Goal: Task Accomplishment & Management: Manage account settings

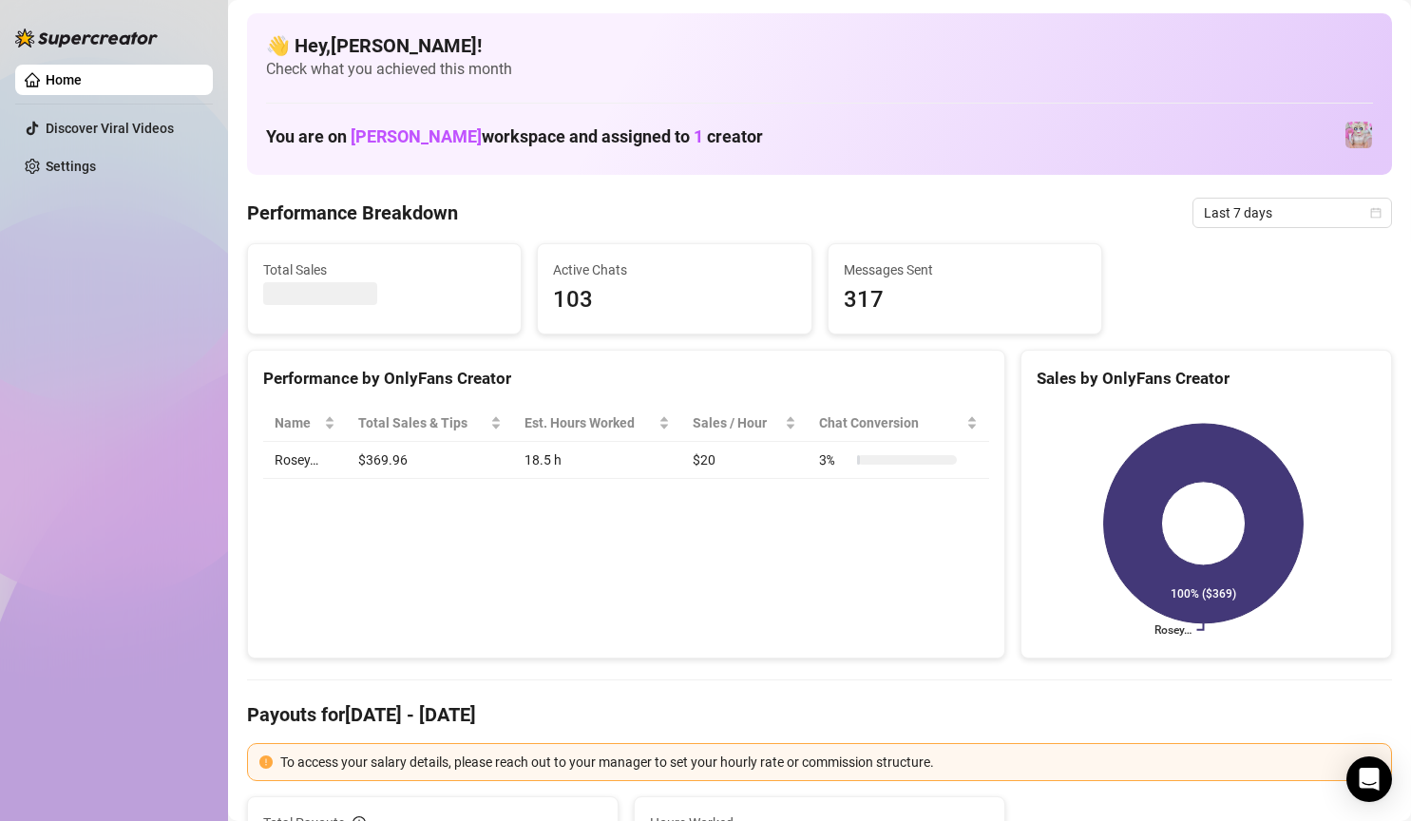
click at [394, 143] on span "[PERSON_NAME]" at bounding box center [416, 136] width 131 height 20
click at [541, 126] on h1 "You are on [PERSON_NAME] workspace and assigned to 1 creator" at bounding box center [514, 136] width 497 height 21
click at [482, 623] on div "Performance by OnlyFans Creator Name Total Sales & Tips Est. Hours Worked Sales…" at bounding box center [626, 505] width 758 height 310
click at [577, 466] on td "18.5 h" at bounding box center [596, 460] width 167 height 37
click at [534, 463] on td "18.5 h" at bounding box center [596, 460] width 167 height 37
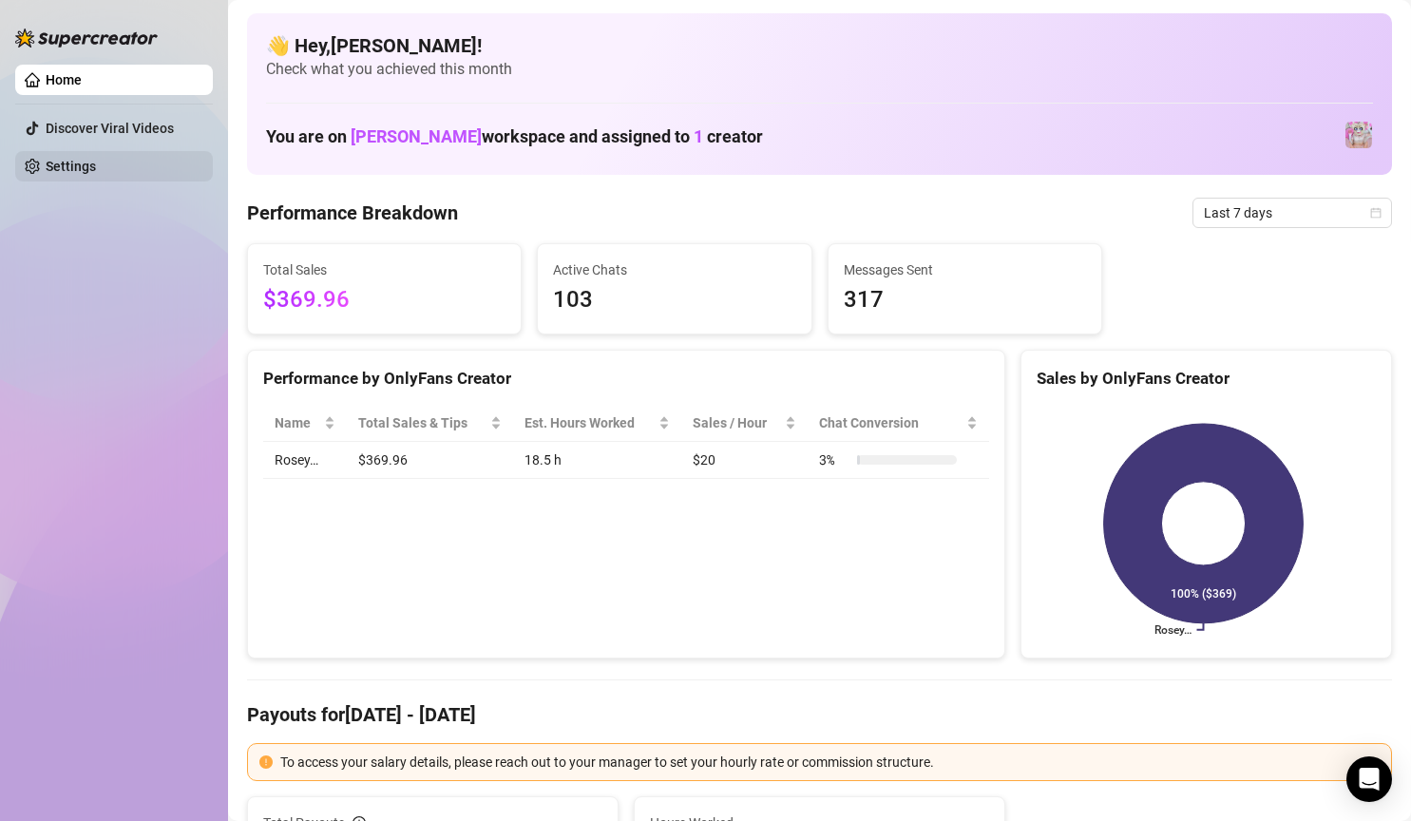
click at [94, 168] on link "Settings" at bounding box center [71, 166] width 50 height 15
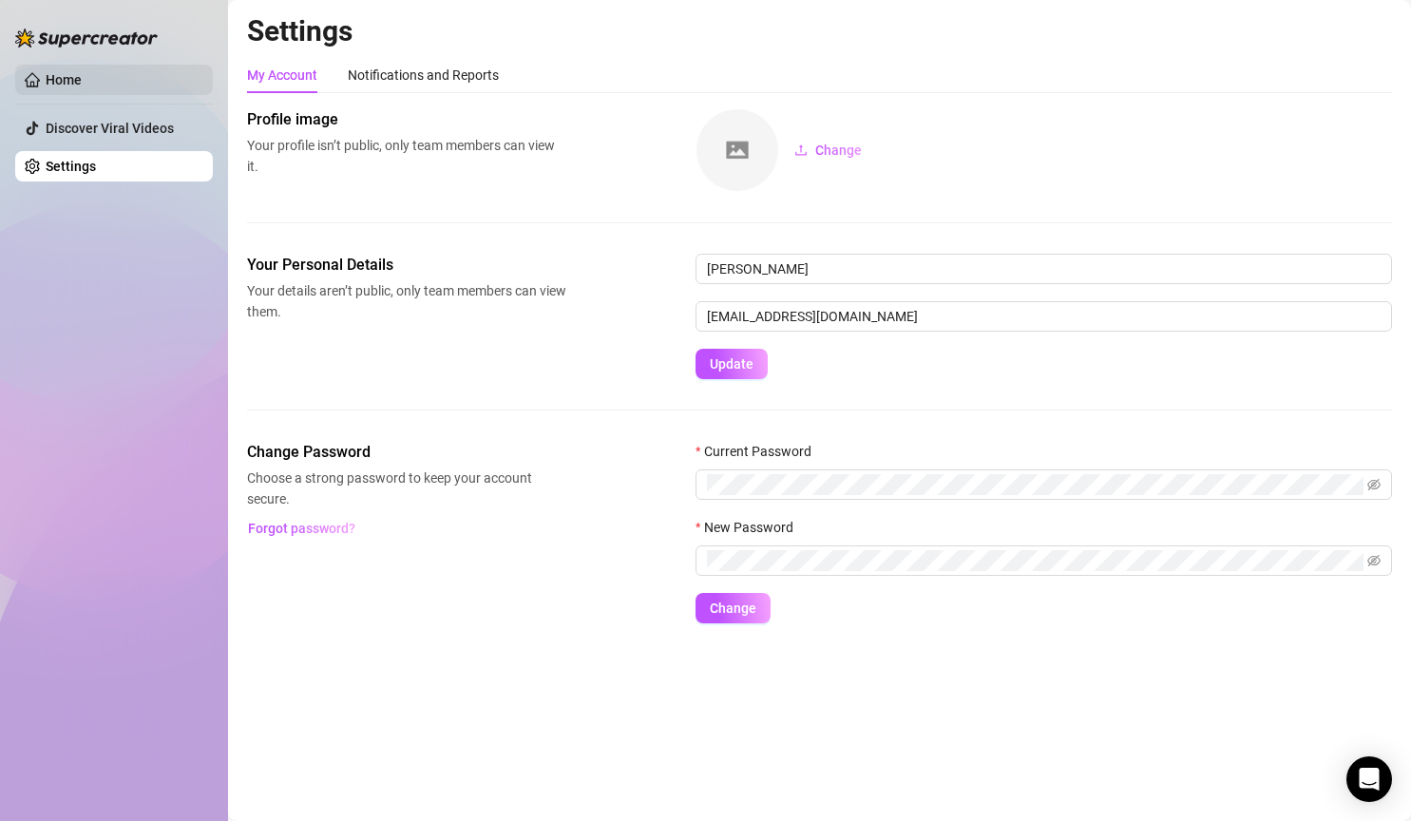
click at [82, 80] on link "Home" at bounding box center [64, 79] width 36 height 15
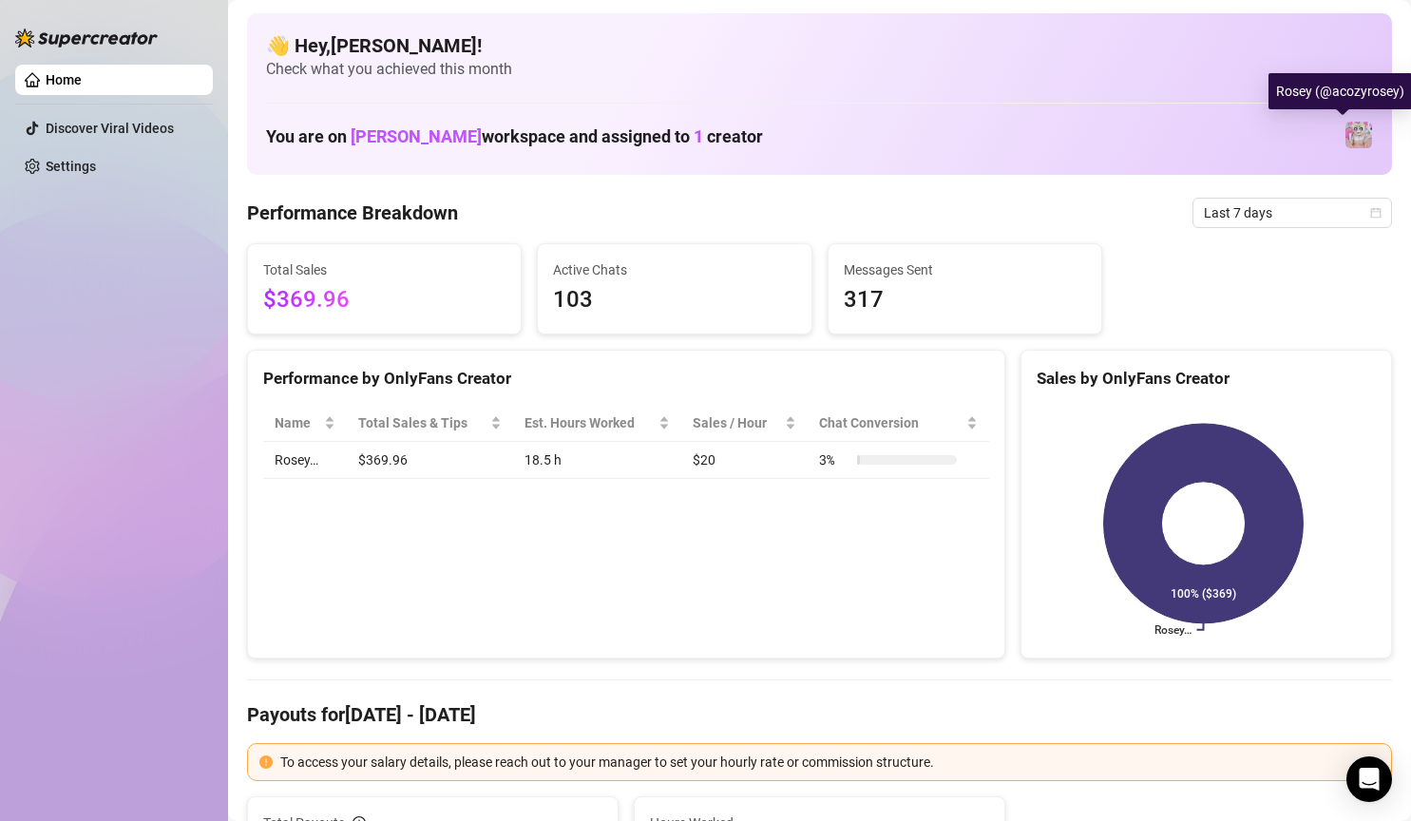
click at [1345, 129] on img at bounding box center [1358, 135] width 27 height 27
drag, startPoint x: 1343, startPoint y: 129, endPoint x: 1121, endPoint y: 216, distance: 237.7
click at [1121, 216] on div "Performance Breakdown Last 7 days" at bounding box center [819, 213] width 1145 height 30
click at [1221, 203] on span "Last 7 days" at bounding box center [1292, 213] width 177 height 29
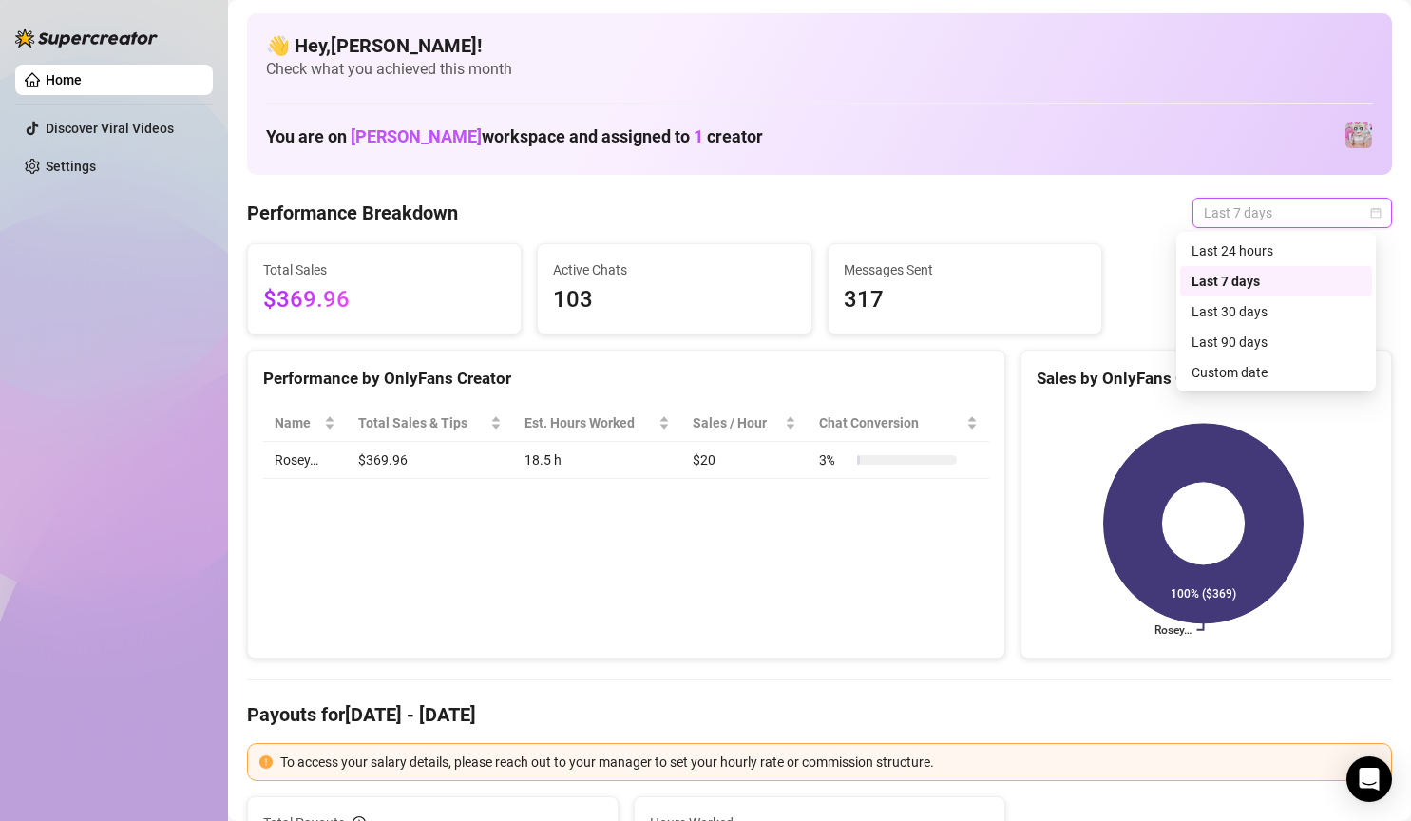
click at [992, 205] on div "Performance Breakdown Last 7 days" at bounding box center [819, 213] width 1145 height 30
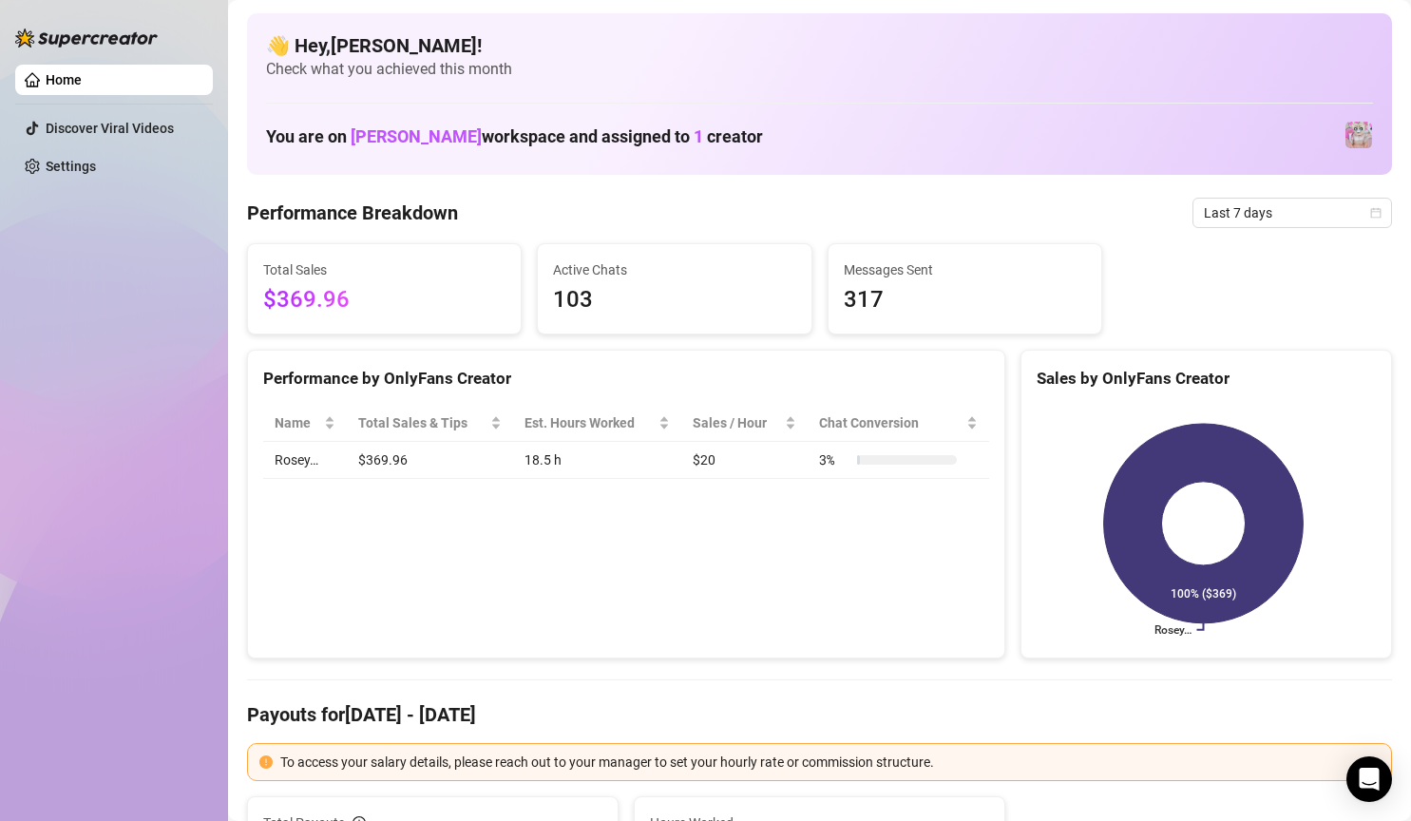
click at [433, 219] on Breakdown "Performance Breakdown" at bounding box center [352, 213] width 211 height 27
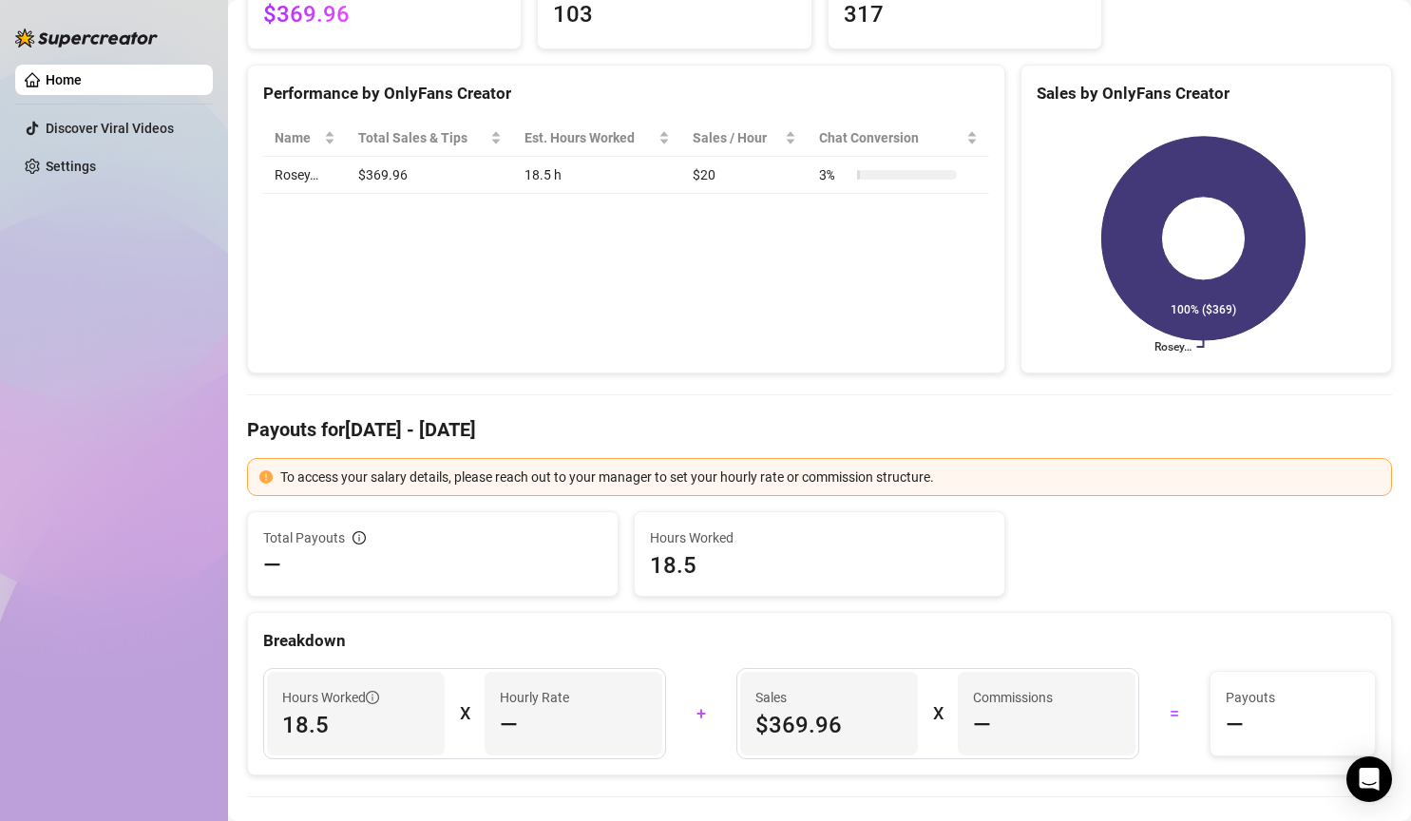
click at [1162, 260] on rect at bounding box center [1203, 239] width 333 height 238
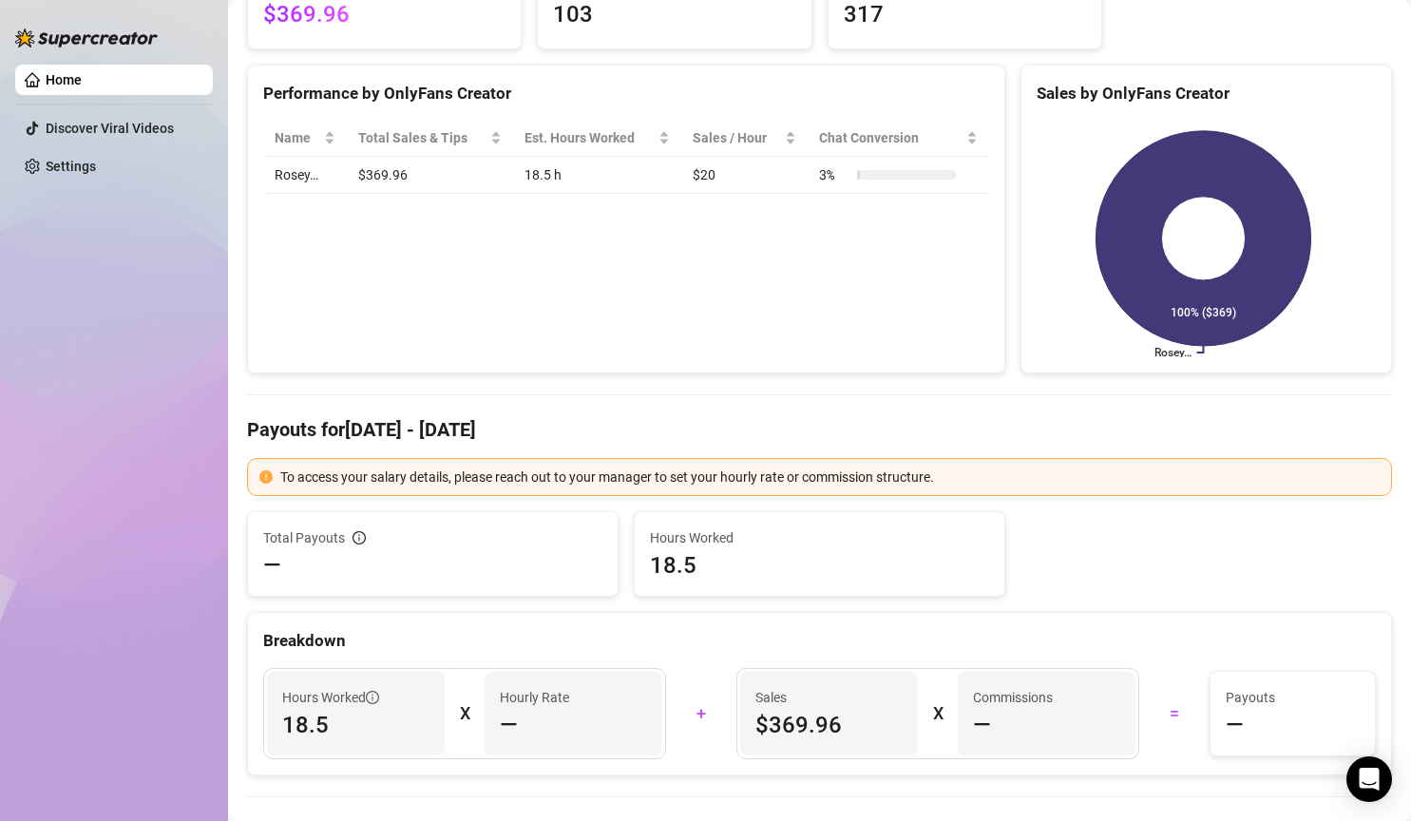
click at [1147, 334] on icon at bounding box center [1203, 238] width 215 height 215
click at [1172, 314] on icon at bounding box center [1203, 238] width 215 height 215
drag, startPoint x: 1194, startPoint y: 307, endPoint x: 1126, endPoint y: 223, distance: 108.0
click at [1126, 223] on icon at bounding box center [1203, 238] width 215 height 215
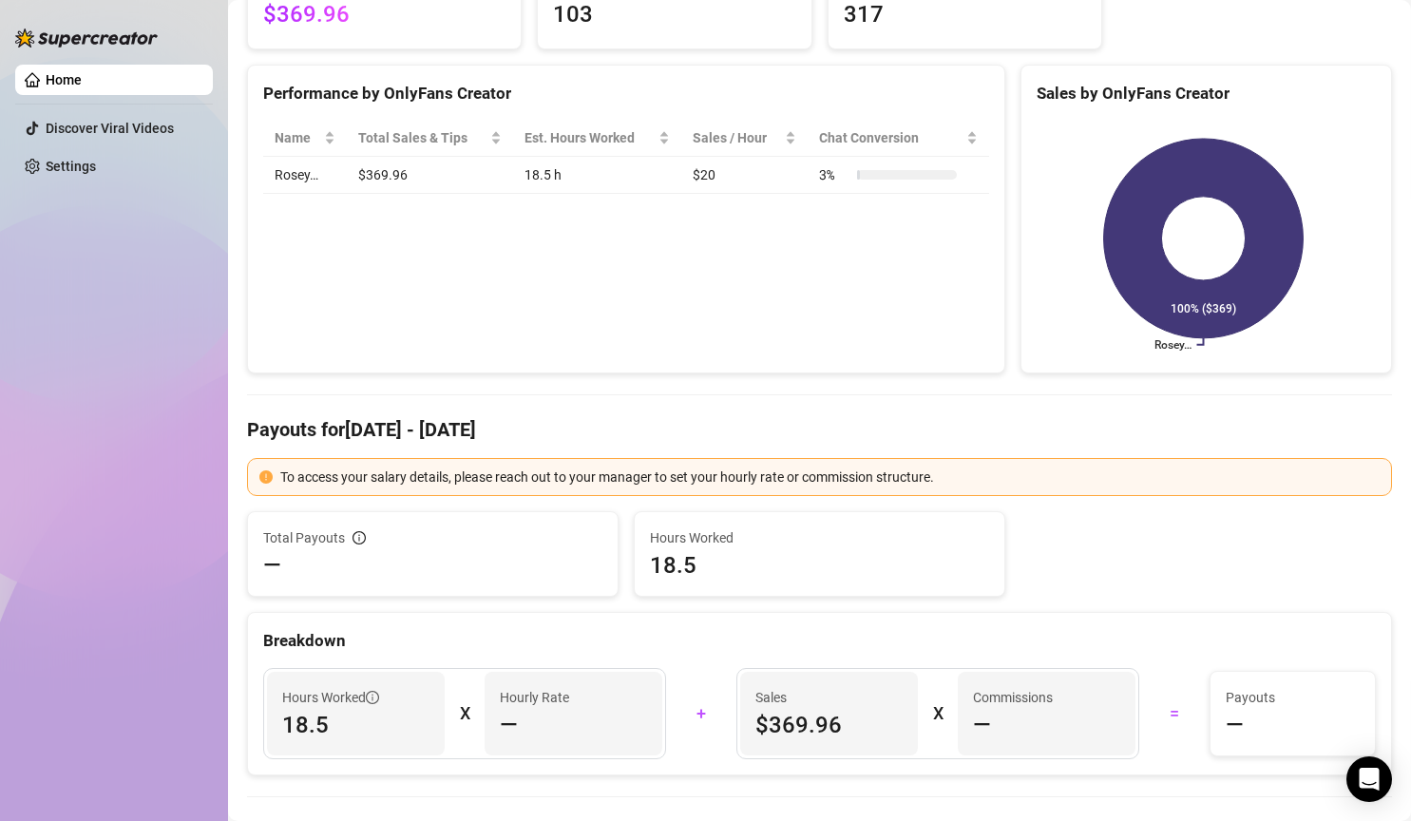
click at [736, 472] on div "To access your salary details, please reach out to your manager to set your hou…" at bounding box center [829, 477] width 1099 height 21
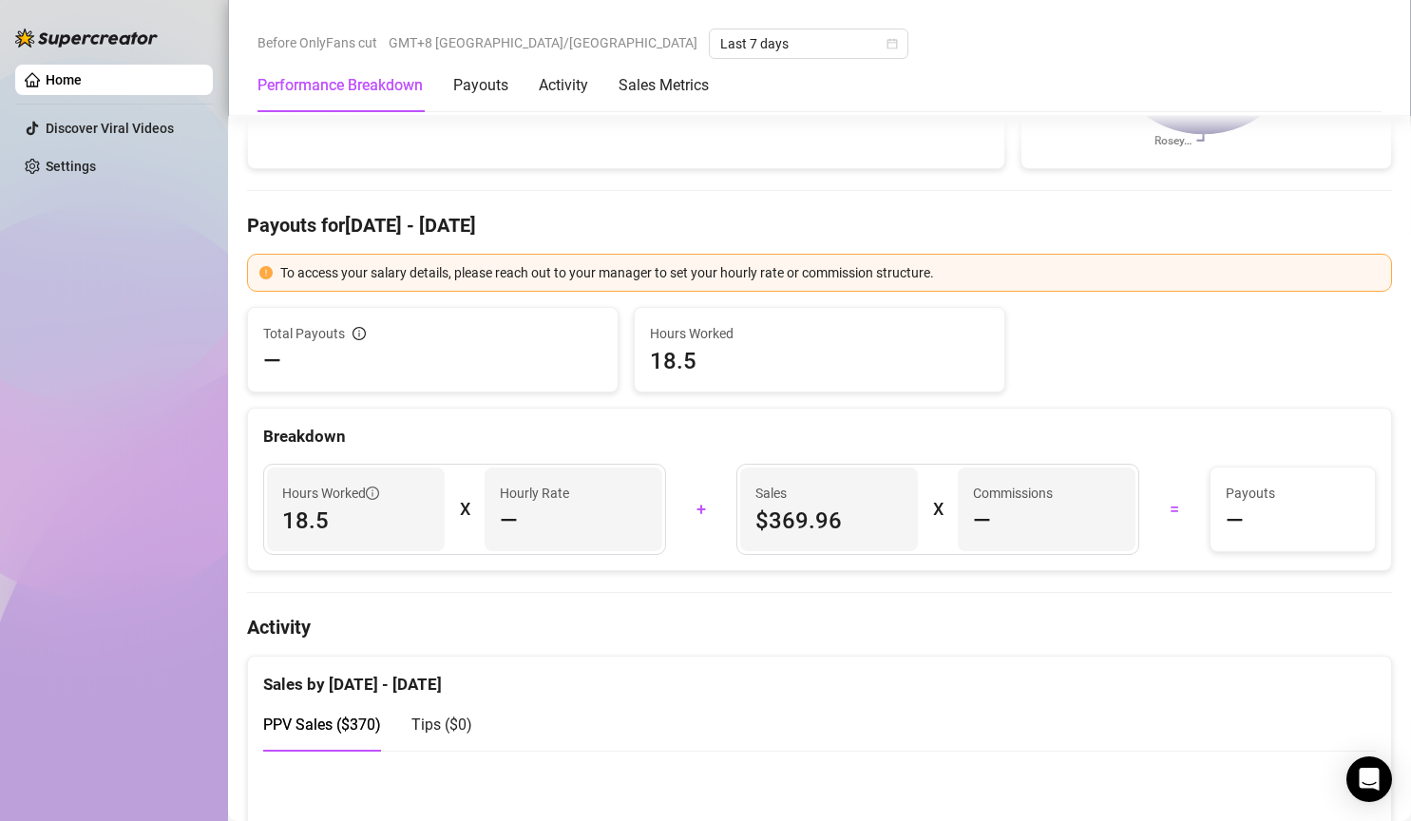
scroll to position [570, 0]
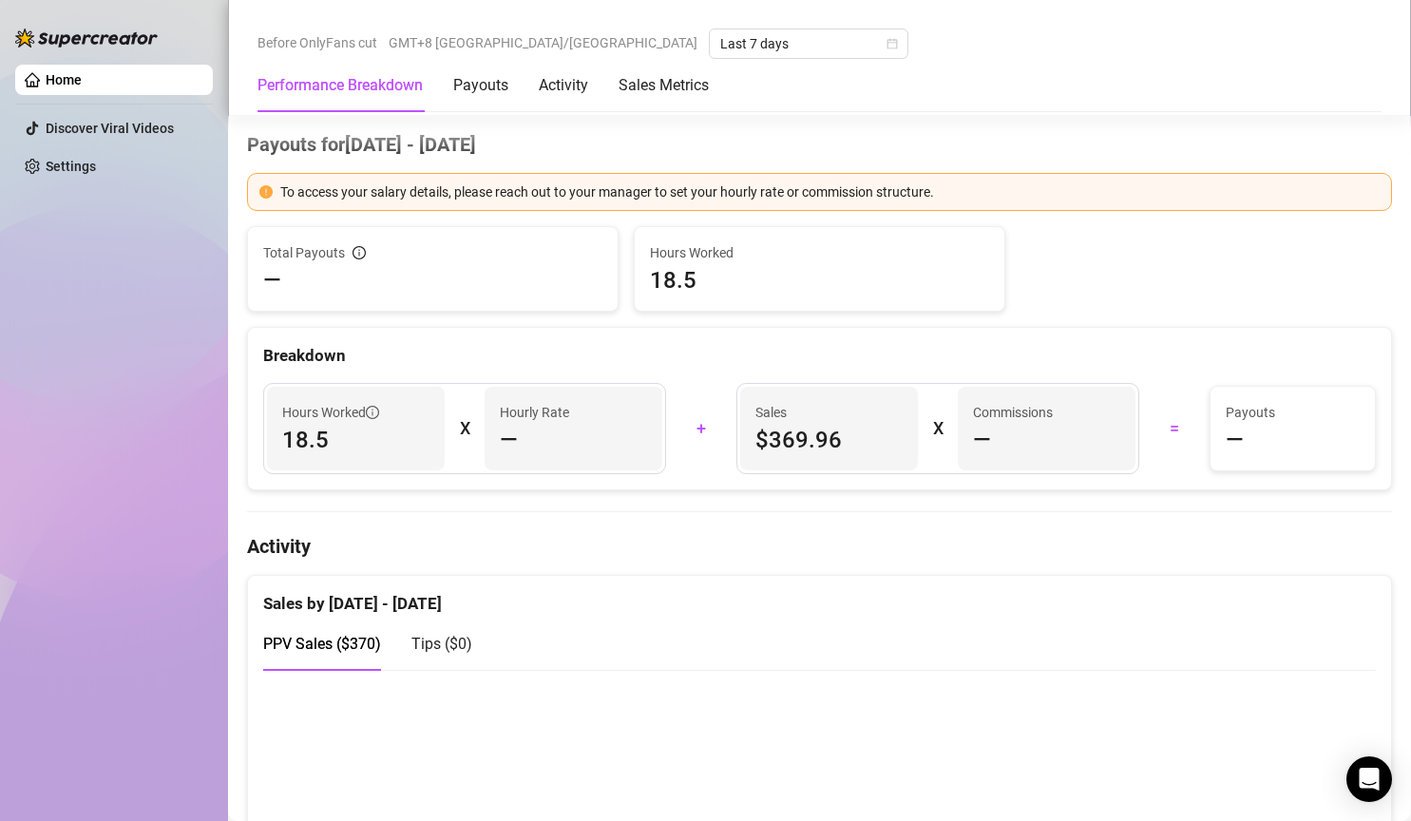
click at [695, 434] on div "+" at bounding box center [701, 428] width 48 height 30
click at [846, 428] on span "$369.96" at bounding box center [828, 440] width 147 height 30
click at [958, 422] on div "Commissions —" at bounding box center [1047, 429] width 178 height 84
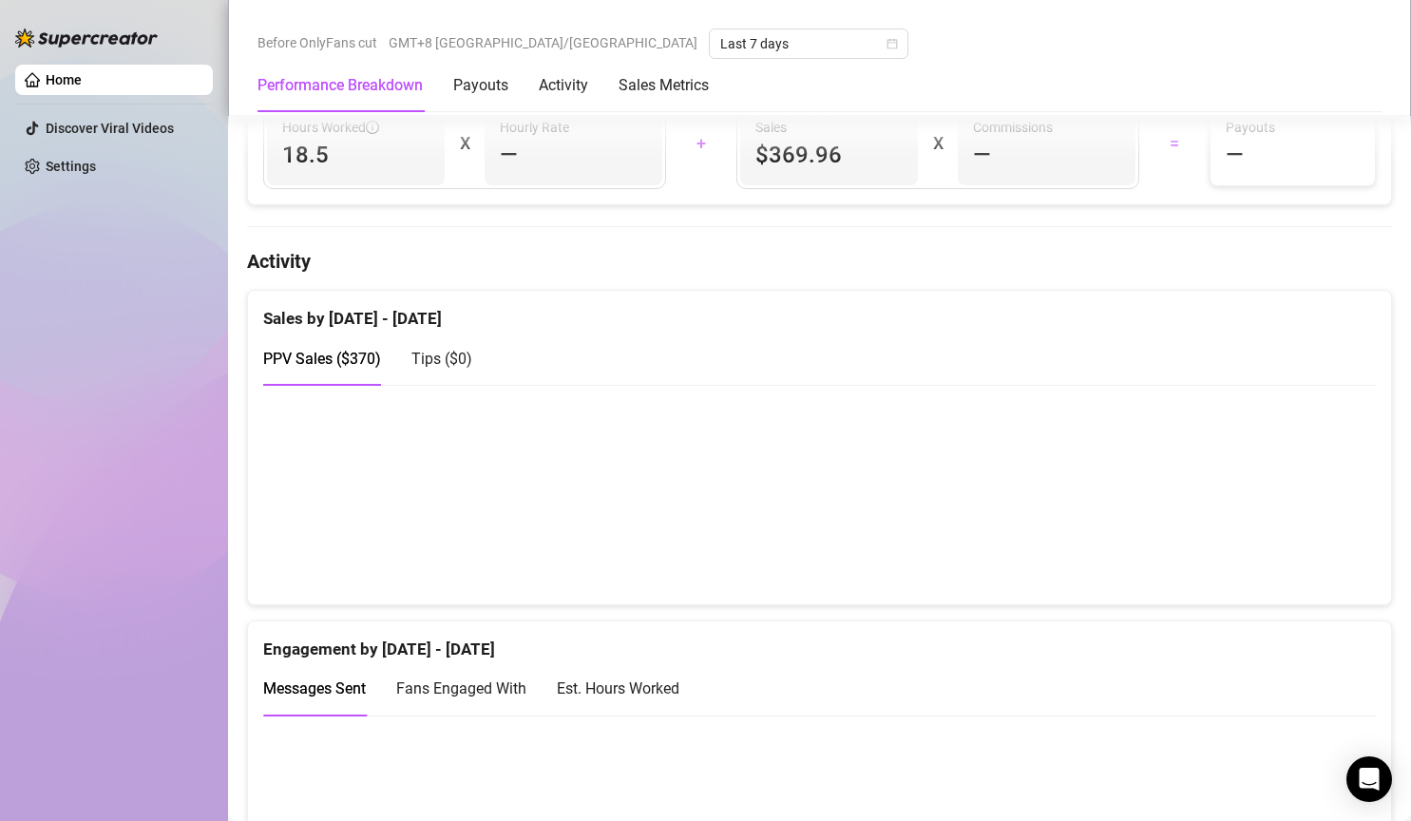
click at [949, 422] on canvas at bounding box center [811, 494] width 1096 height 190
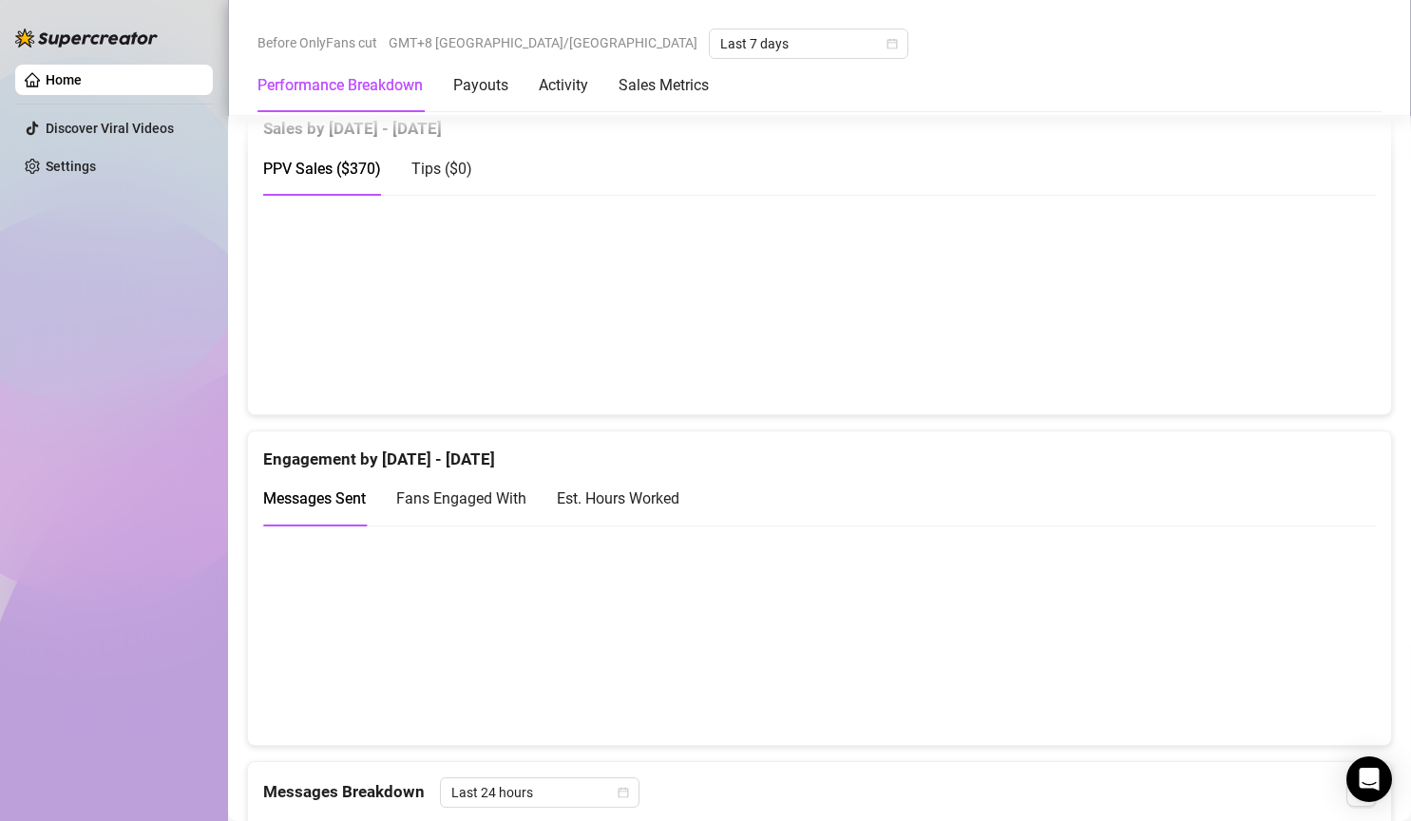
click at [948, 422] on div "Sales by [DATE] - [DATE] PPV Sales ( $370 ) Tips ( $0 ) Engagement by [DATE] - …" at bounding box center [819, 799] width 1160 height 1398
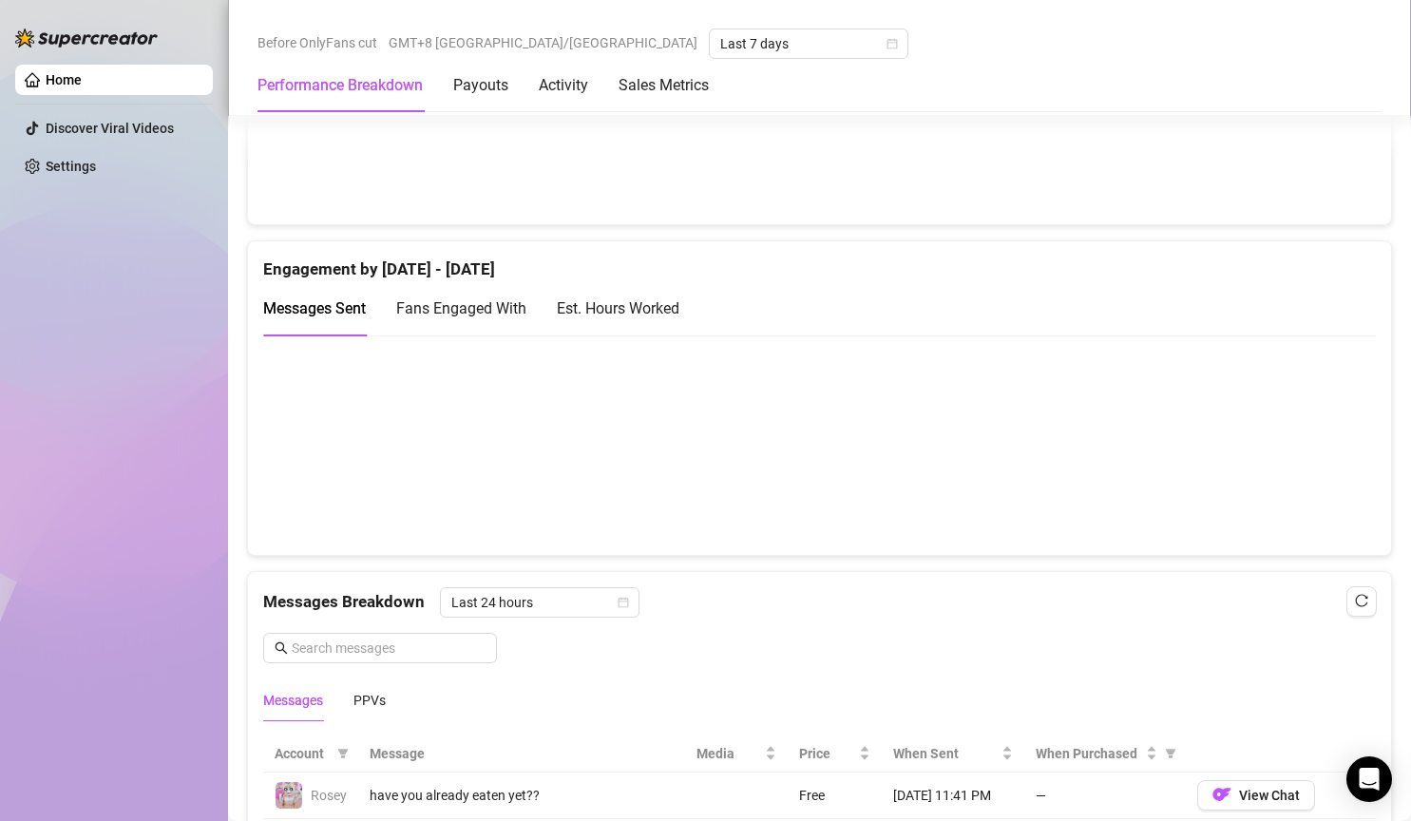
click at [948, 422] on canvas at bounding box center [811, 445] width 1096 height 190
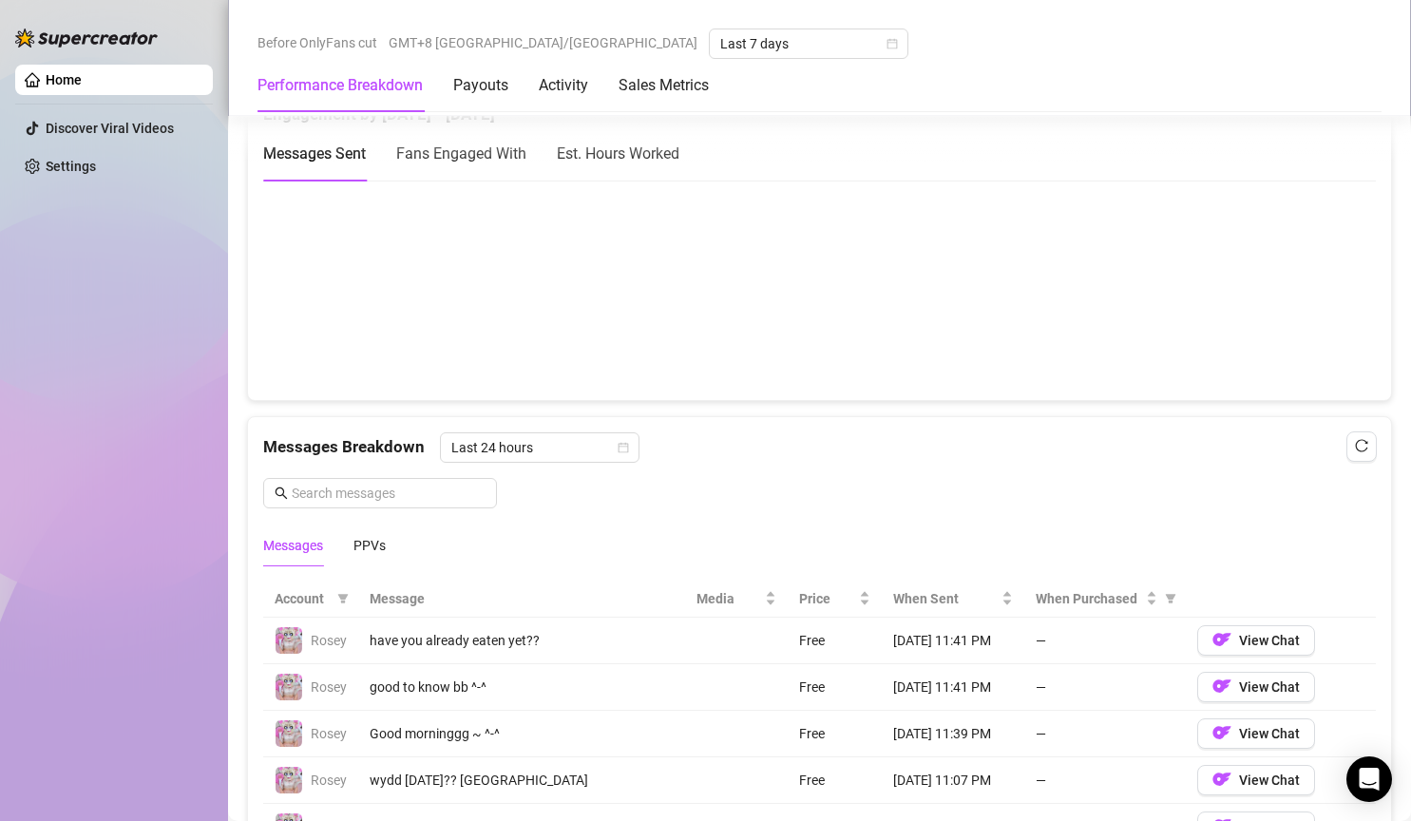
scroll to position [1425, 0]
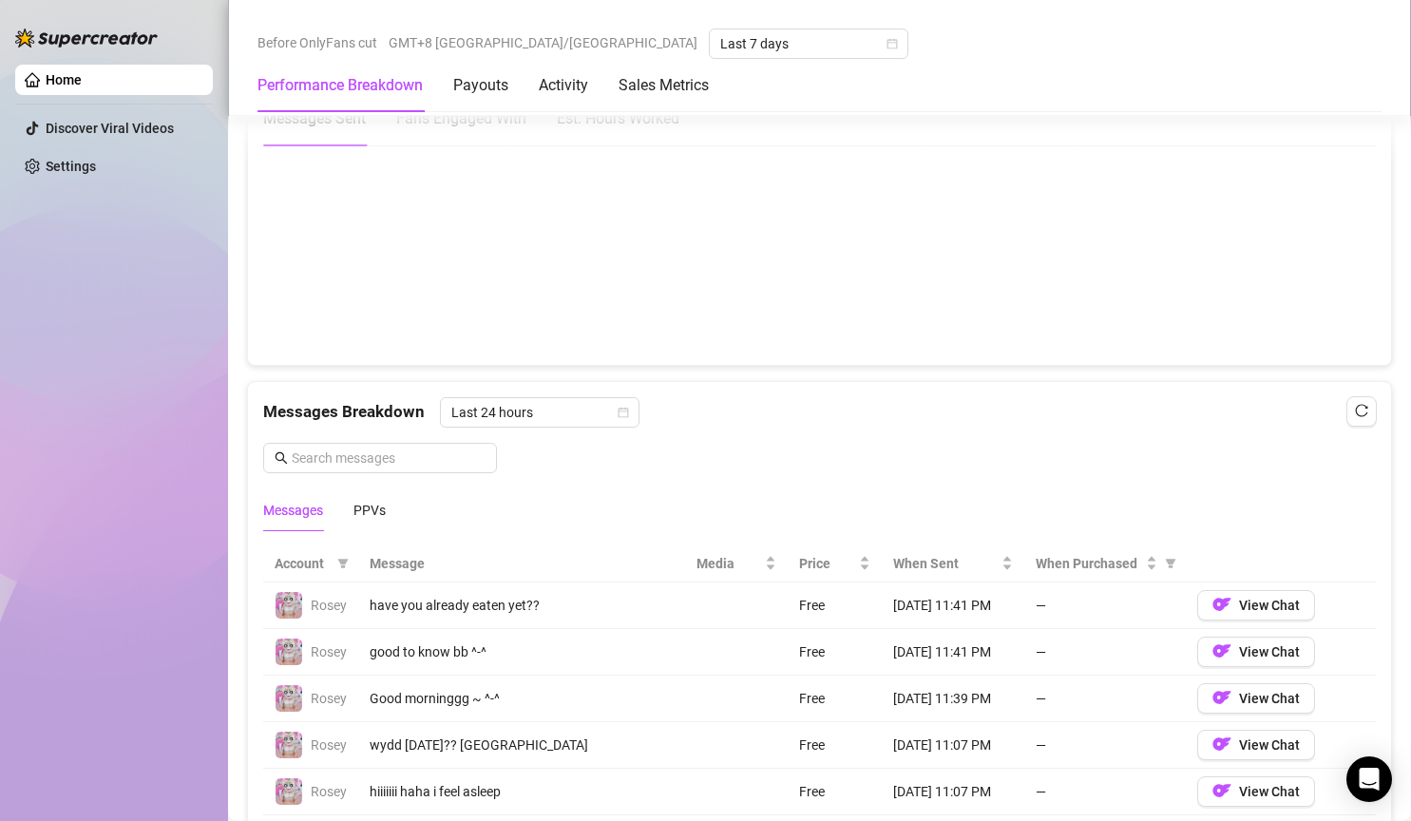
click at [796, 340] on canvas at bounding box center [811, 255] width 1096 height 190
click at [756, 337] on canvas at bounding box center [811, 255] width 1096 height 190
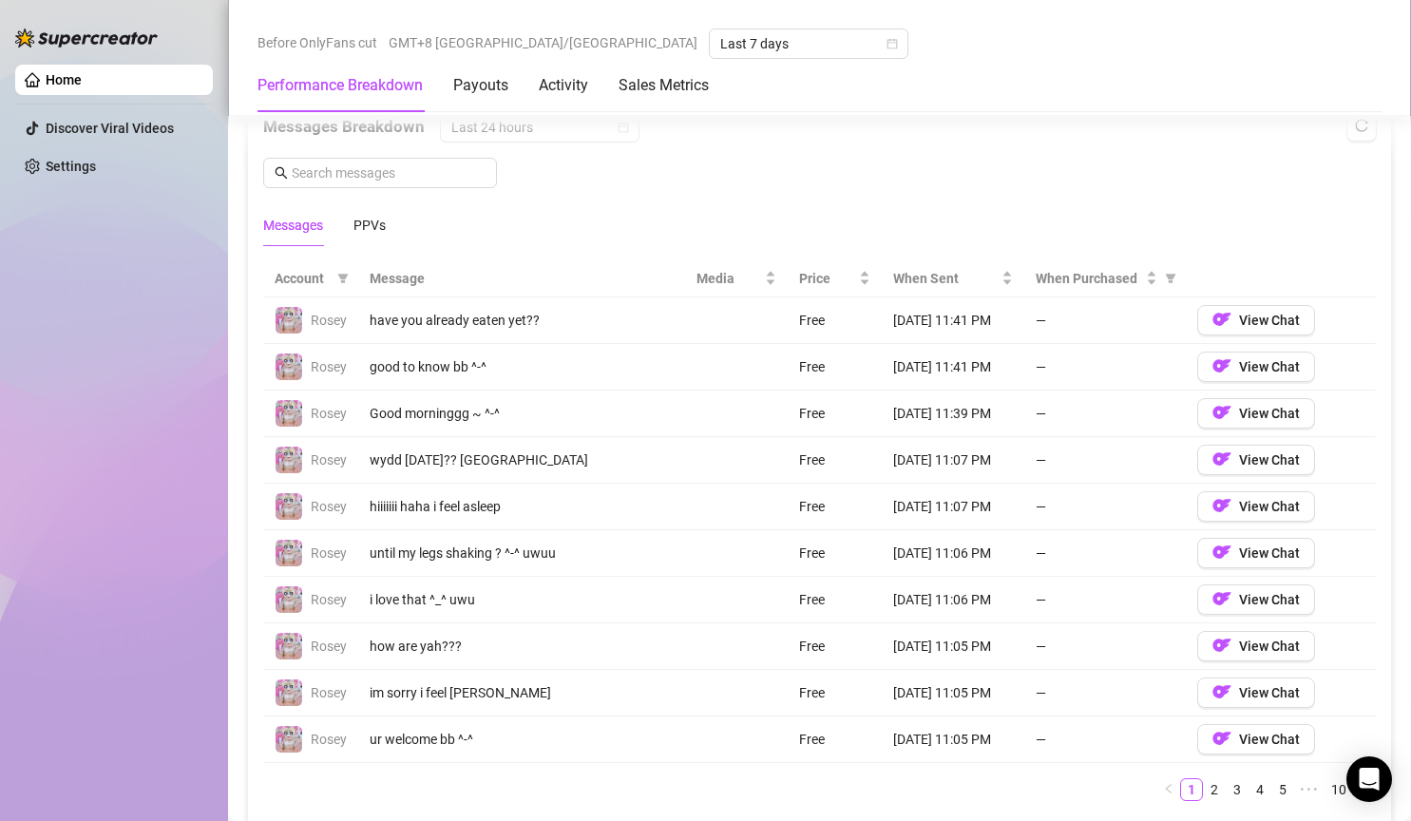
click at [788, 350] on td "Free" at bounding box center [835, 367] width 94 height 47
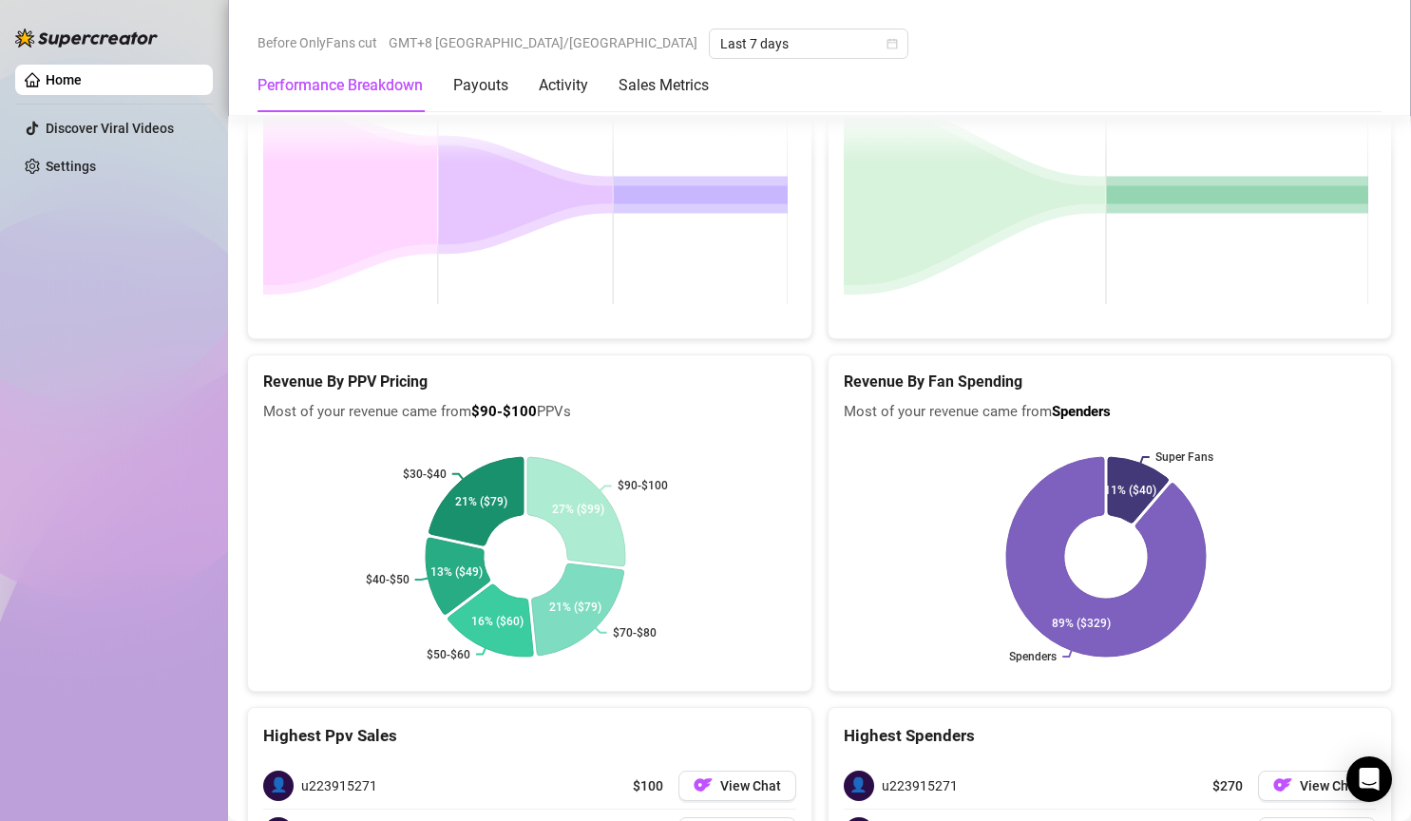
click at [829, 409] on div "Revenue By Fan Spending Most of your revenue came from Spenders" at bounding box center [1110, 389] width 563 height 68
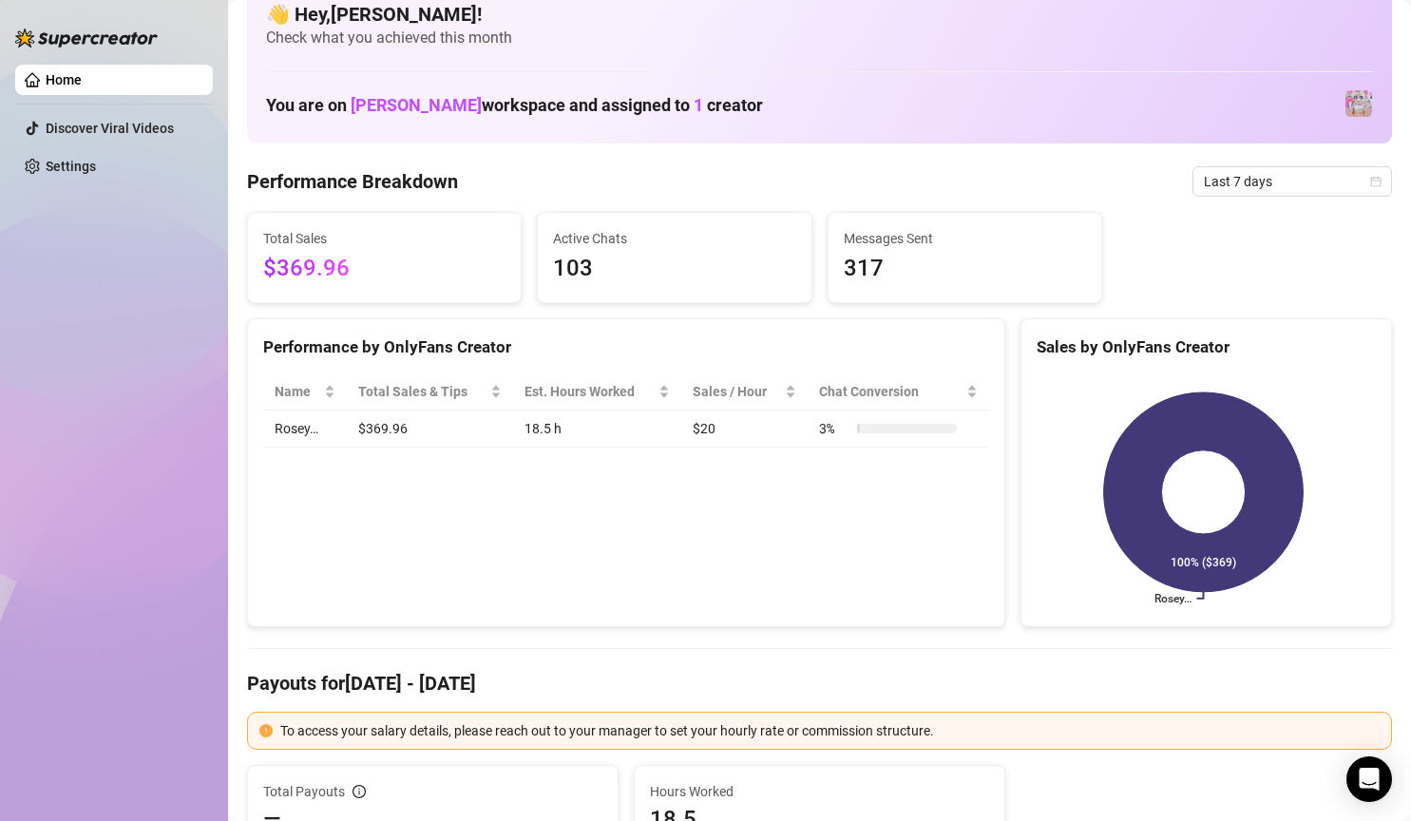
scroll to position [0, 0]
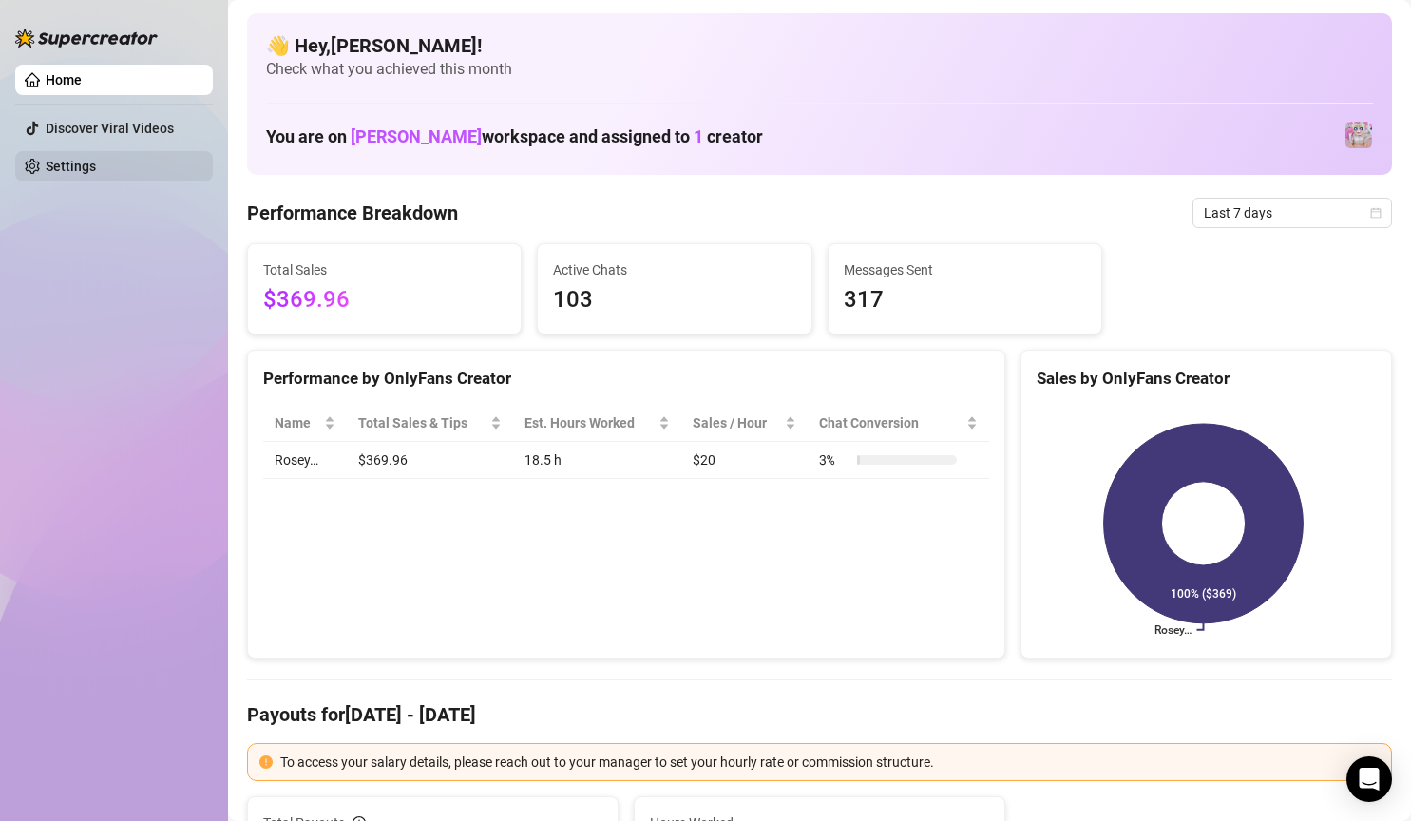
click at [96, 162] on link "Settings" at bounding box center [71, 166] width 50 height 15
